Goal: Find contact information: Find contact information

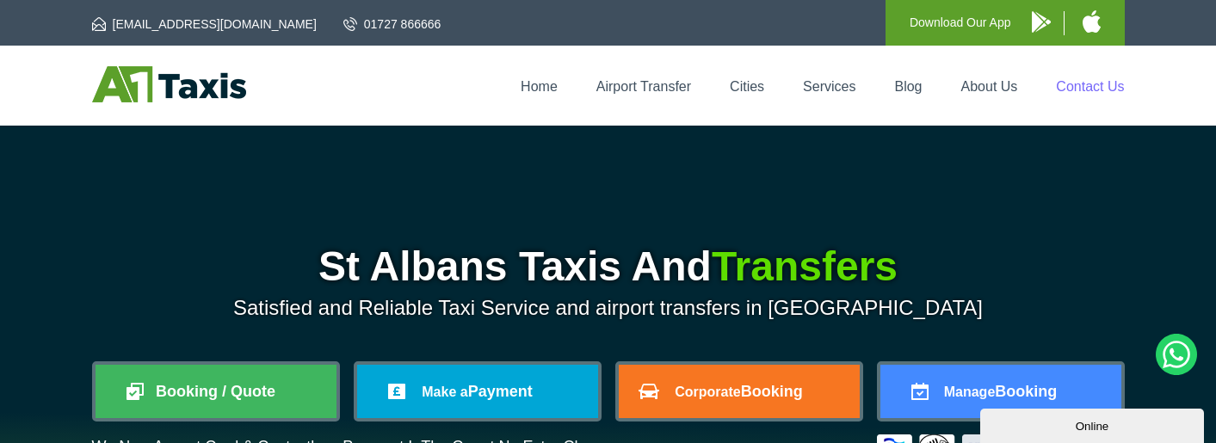
click at [1067, 89] on link "Contact Us" at bounding box center [1090, 86] width 68 height 15
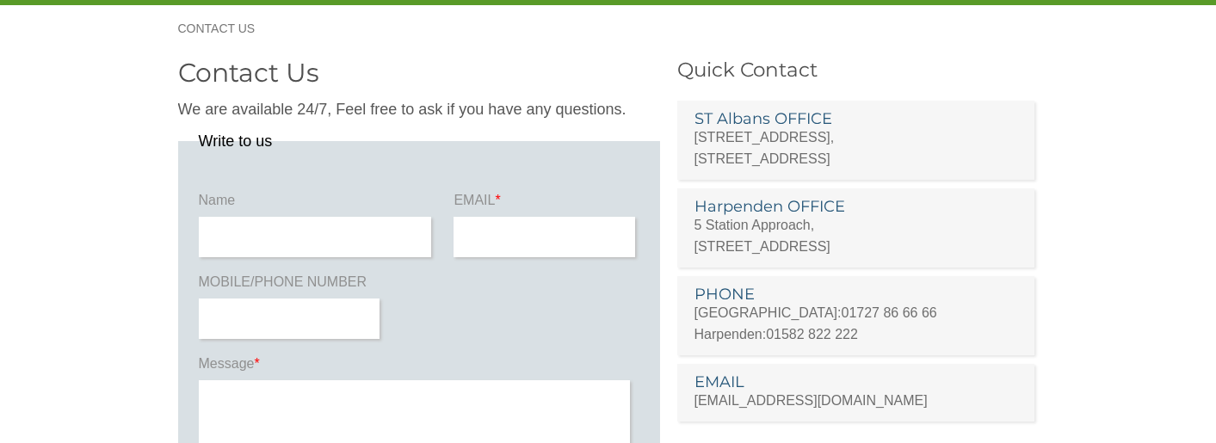
scroll to position [86, 0]
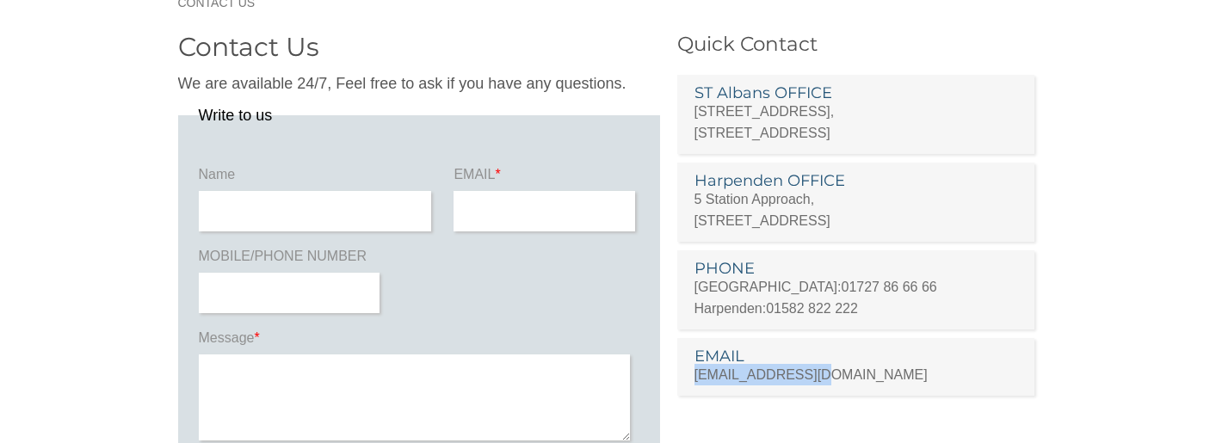
copy link "[EMAIL_ADDRESS][DOMAIN_NAME]"
drag, startPoint x: 827, startPoint y: 374, endPoint x: 684, endPoint y: 370, distance: 142.9
click at [684, 370] on li "EMAIL [EMAIL_ADDRESS][DOMAIN_NAME]" at bounding box center [856, 367] width 358 height 58
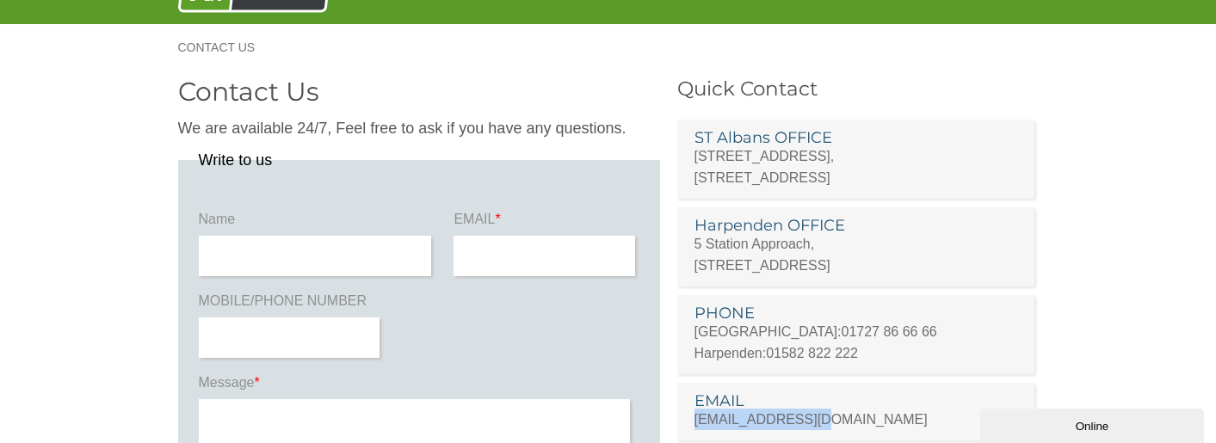
scroll to position [0, 0]
